Goal: Information Seeking & Learning: Learn about a topic

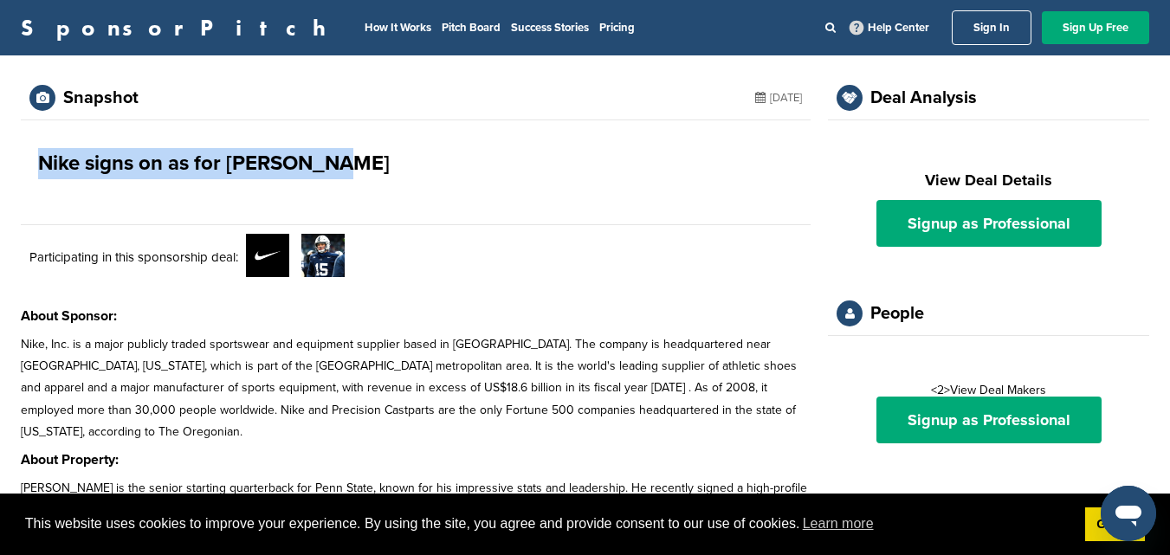
drag, startPoint x: 35, startPoint y: 167, endPoint x: 328, endPoint y: 160, distance: 293.7
click at [328, 160] on div "Nike signs on as for Drew Allar" at bounding box center [416, 163] width 790 height 87
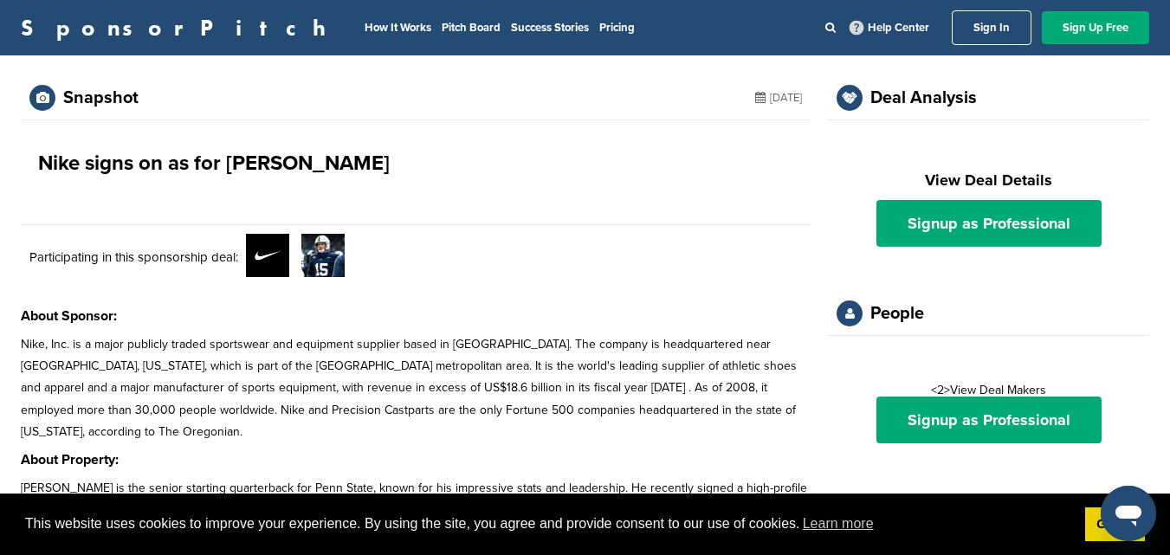
click at [516, 177] on div "Nike signs on as for Drew Allar" at bounding box center [416, 163] width 790 height 87
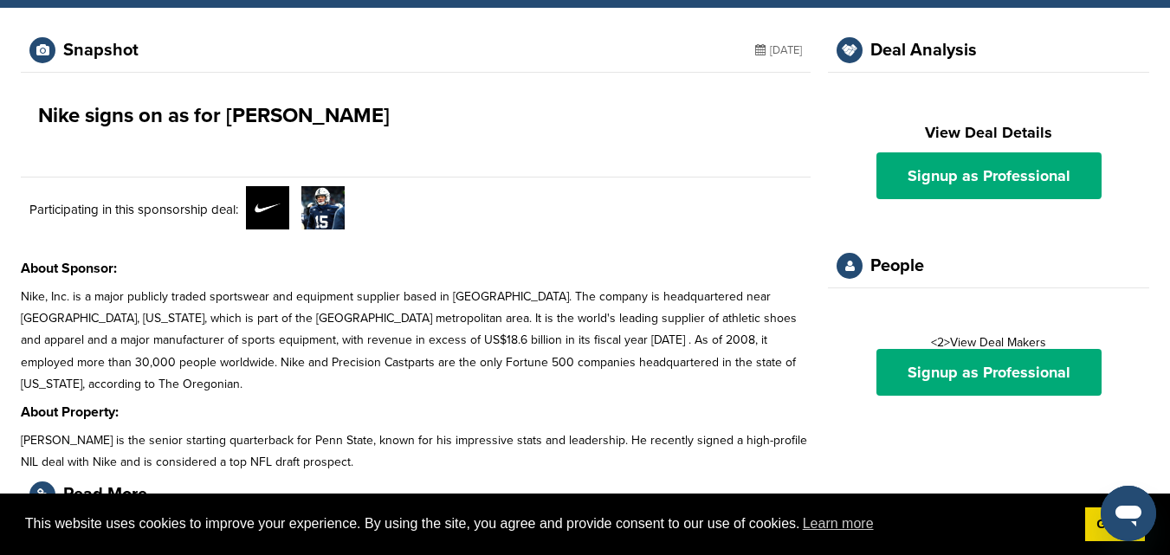
scroll to position [87, 0]
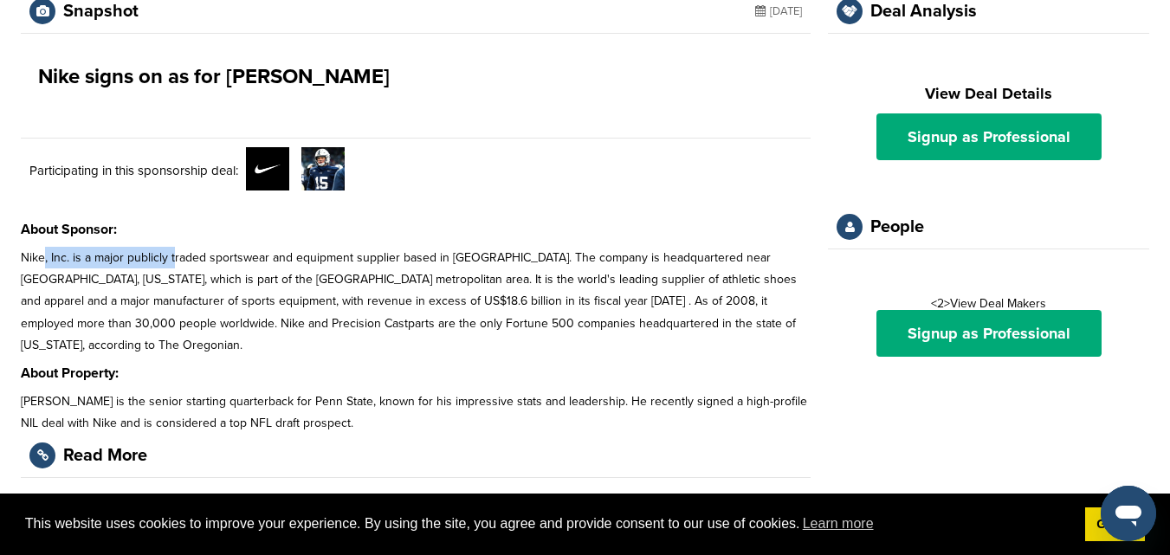
drag, startPoint x: 42, startPoint y: 259, endPoint x: 174, endPoint y: 255, distance: 131.7
click at [174, 255] on p "Nike, Inc. is a major publicly traded sportswear and equipment supplier based i…" at bounding box center [416, 301] width 790 height 109
click at [320, 289] on p "Nike, Inc. is a major publicly traded sportswear and equipment supplier based i…" at bounding box center [416, 301] width 790 height 109
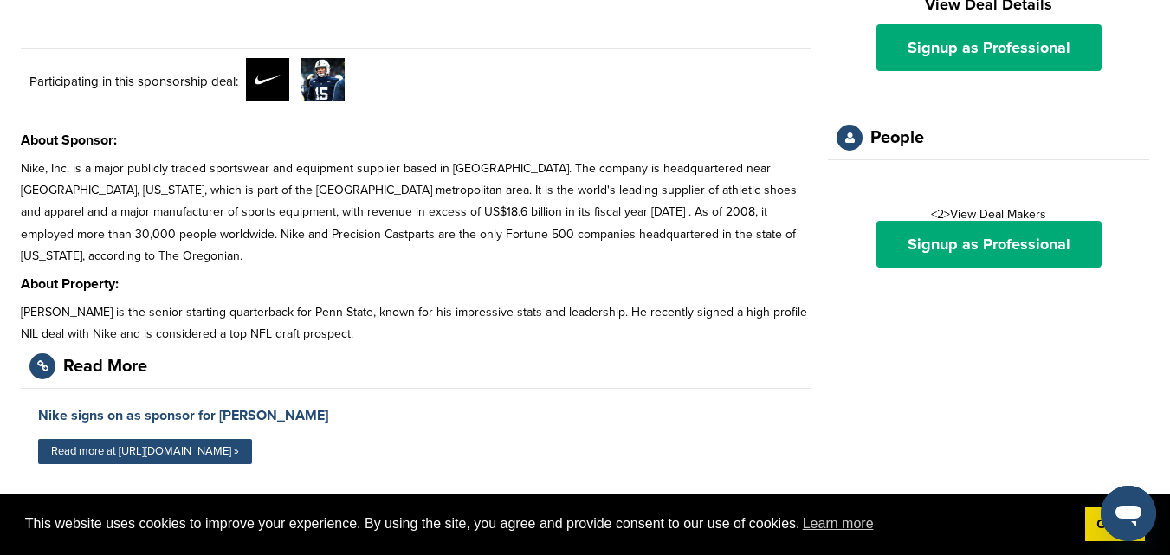
scroll to position [0, 0]
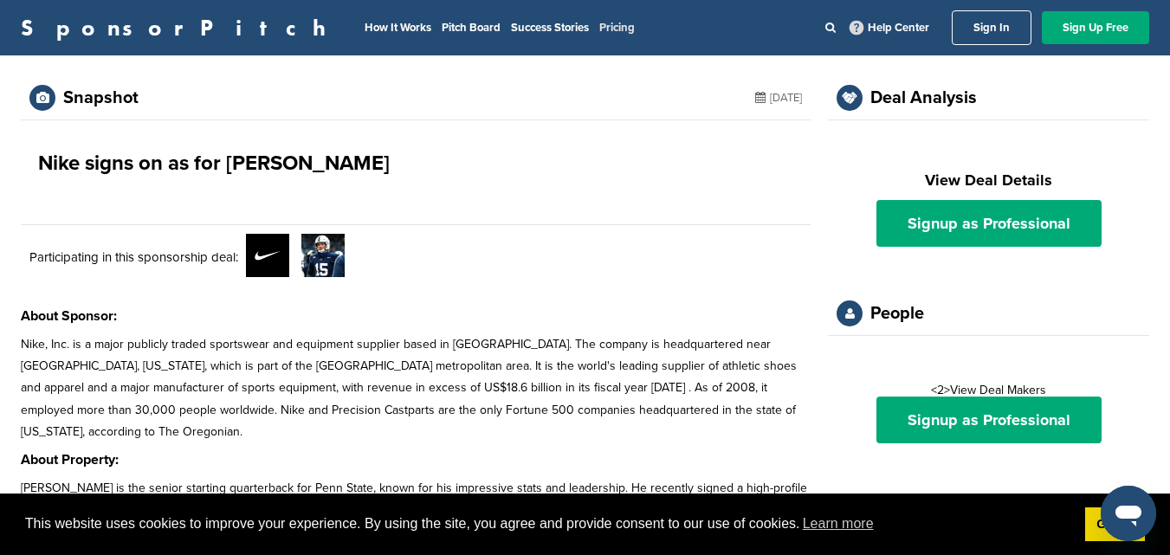
click at [599, 32] on link "Pricing" at bounding box center [617, 28] width 36 height 14
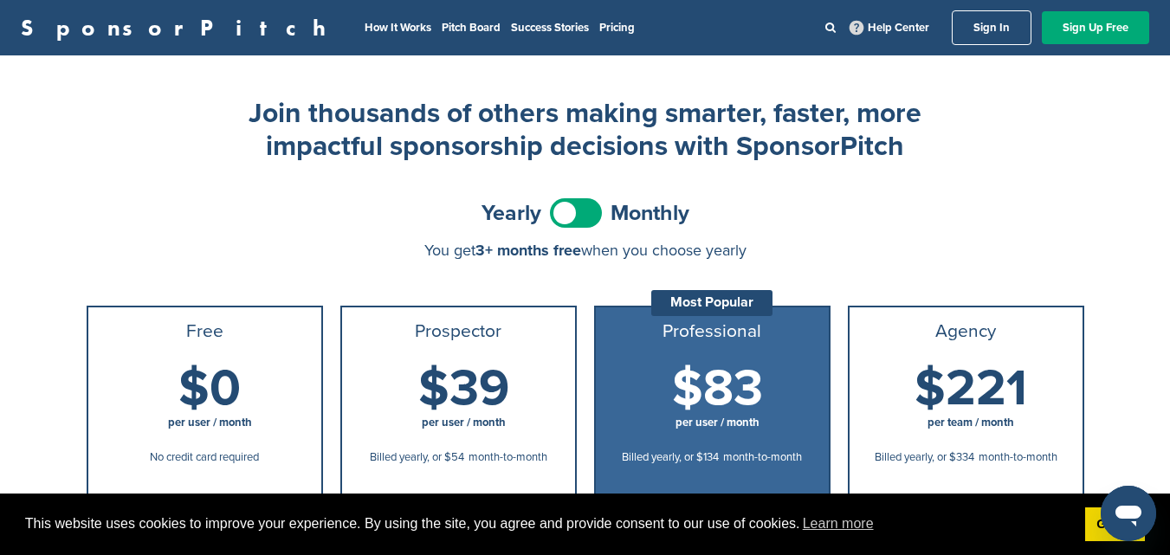
scroll to position [346, 0]
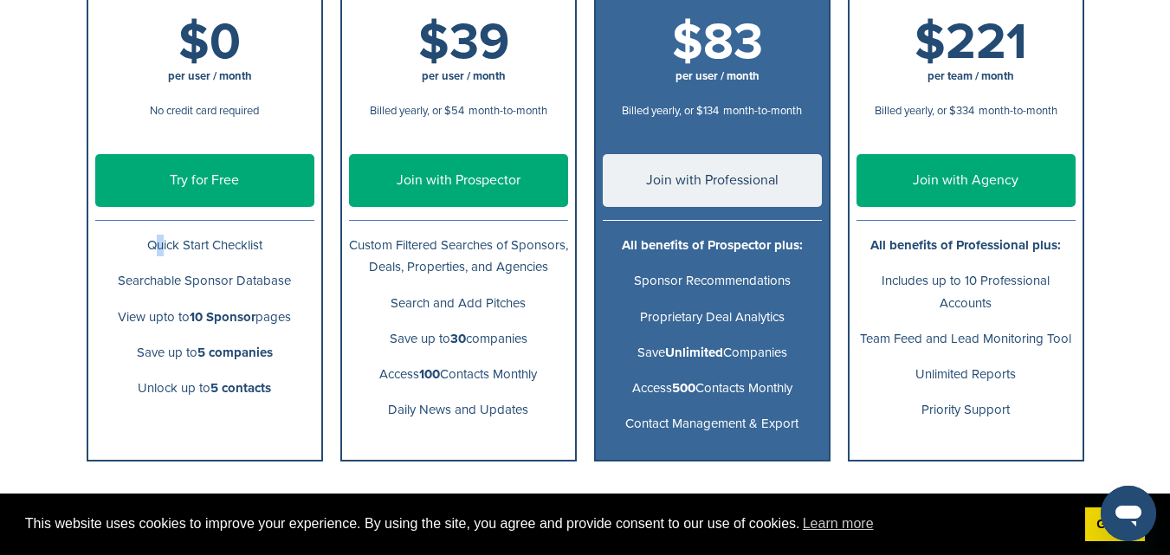
drag, startPoint x: 152, startPoint y: 244, endPoint x: 265, endPoint y: 232, distance: 114.1
click at [265, 232] on li "Quick Start Checklist" at bounding box center [204, 246] width 233 height 36
click at [184, 276] on p "Searchable Sponsor Database" at bounding box center [204, 281] width 219 height 22
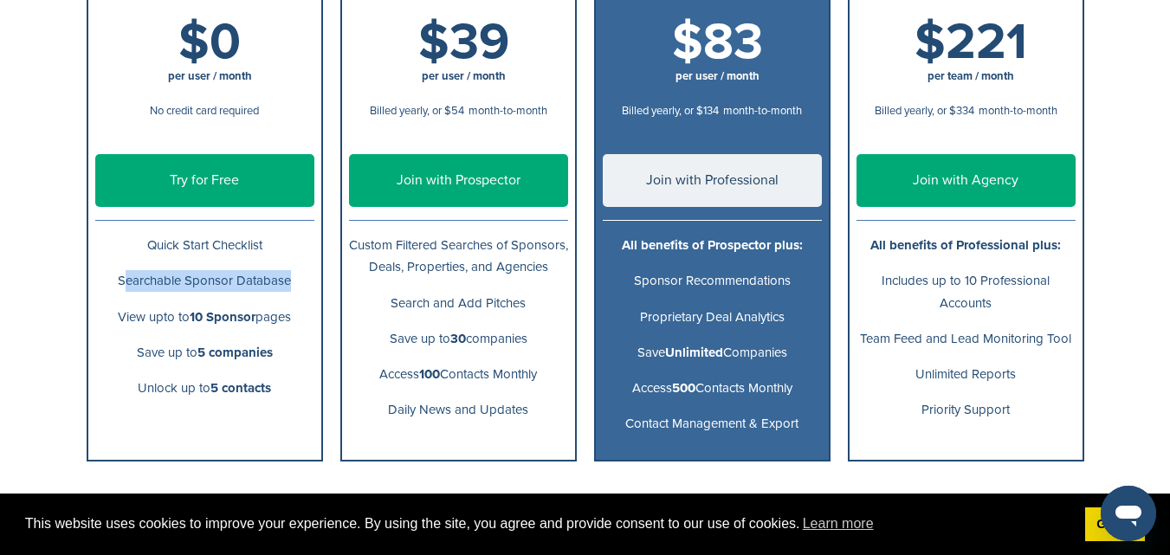
drag, startPoint x: 127, startPoint y: 320, endPoint x: 236, endPoint y: 330, distance: 108.7
click at [236, 330] on li "View upto to 10 Sponsor pages" at bounding box center [204, 318] width 233 height 36
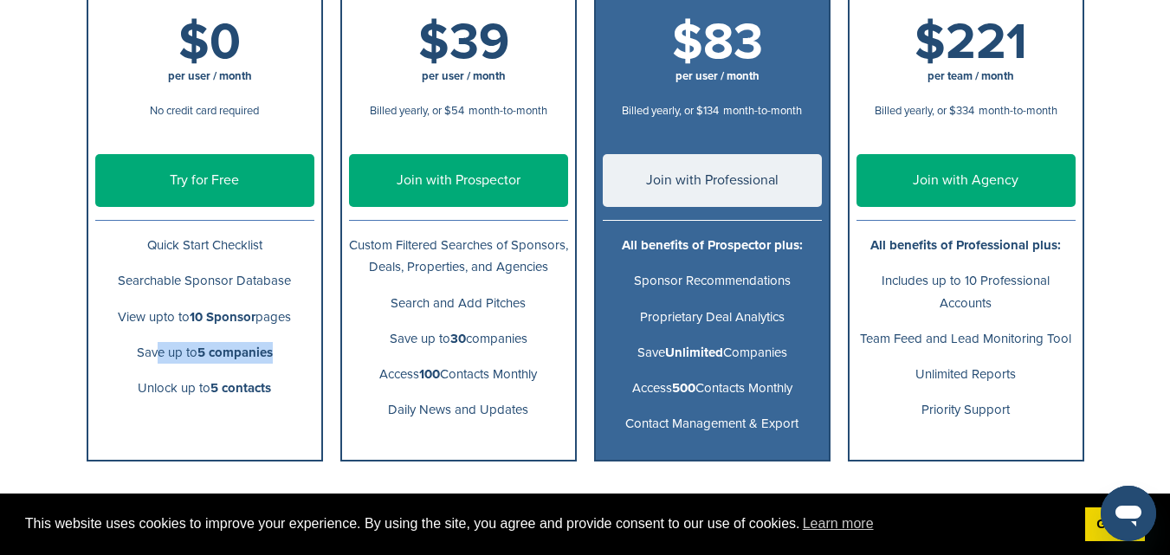
drag, startPoint x: 149, startPoint y: 354, endPoint x: 279, endPoint y: 359, distance: 130.0
click at [279, 359] on p "Save up to 5 companies" at bounding box center [204, 353] width 219 height 22
drag, startPoint x: 153, startPoint y: 393, endPoint x: 261, endPoint y: 373, distance: 109.2
click at [261, 373] on li "Unlock up to 5 contacts" at bounding box center [204, 389] width 233 height 36
drag, startPoint x: 382, startPoint y: 249, endPoint x: 546, endPoint y: 290, distance: 168.7
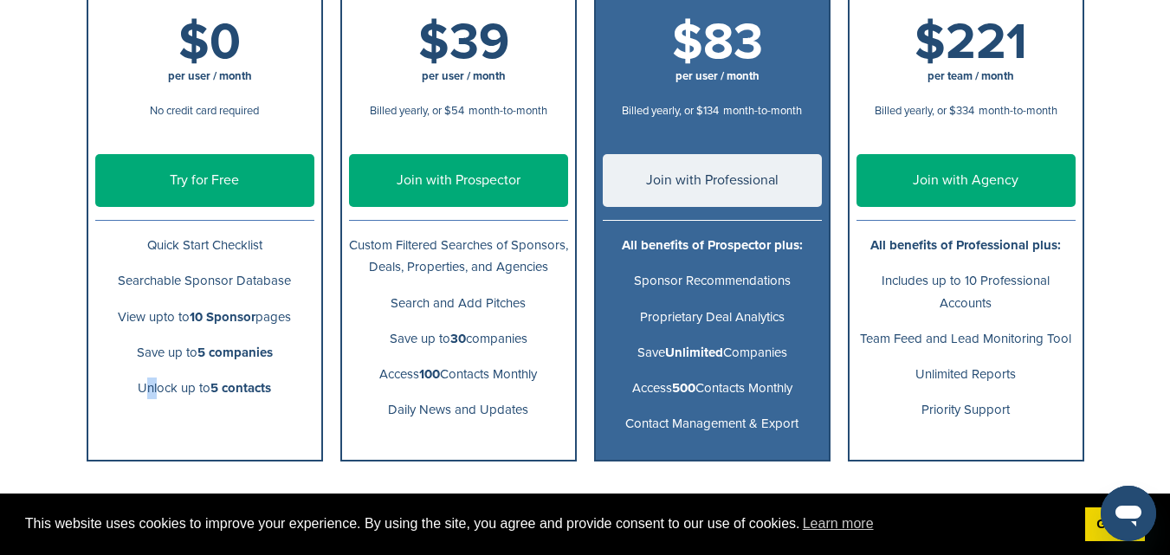
click at [546, 278] on p "Custom Filtered Searches of Sponsors, Deals, Properties, and Agencies" at bounding box center [458, 256] width 219 height 43
click at [520, 313] on li "Search and Add Pitches" at bounding box center [458, 304] width 233 height 36
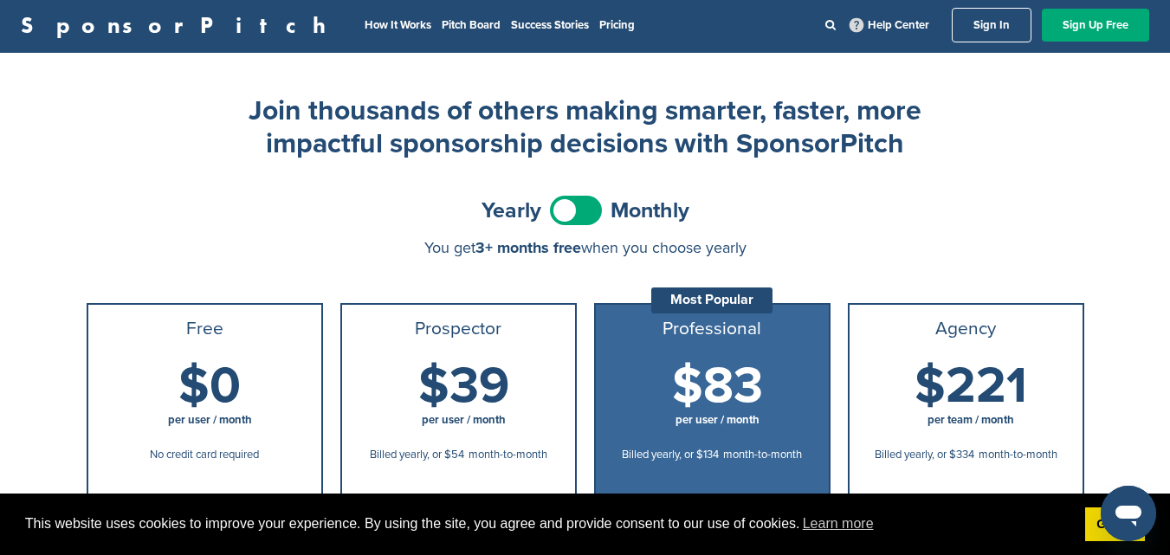
scroll to position [0, 0]
